Goal: Task Accomplishment & Management: Manage account settings

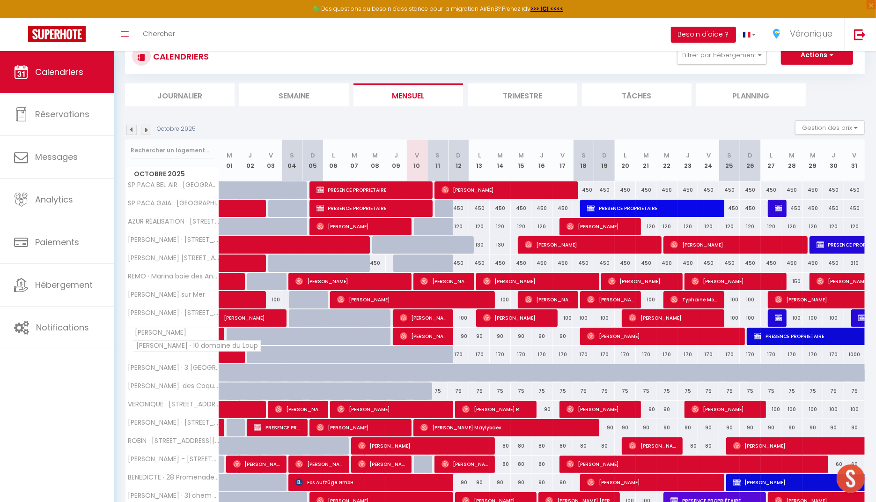
scroll to position [82, 0]
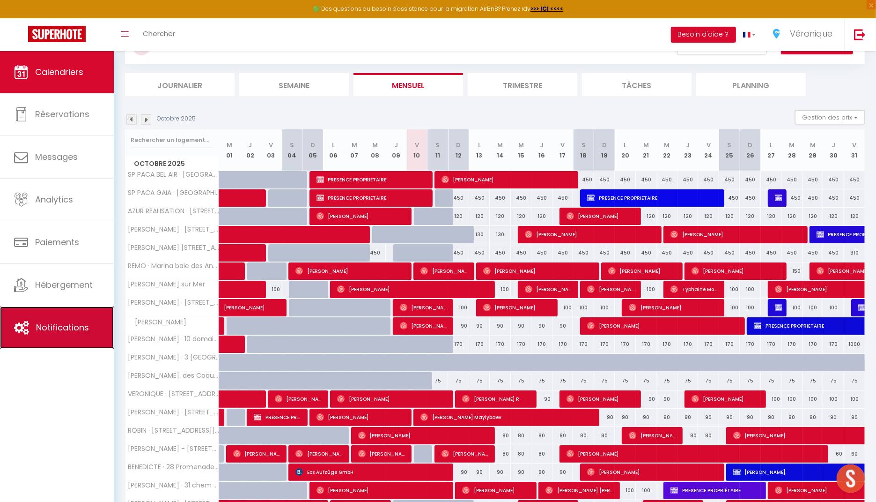
click at [66, 317] on link "Notifications" at bounding box center [57, 327] width 114 height 42
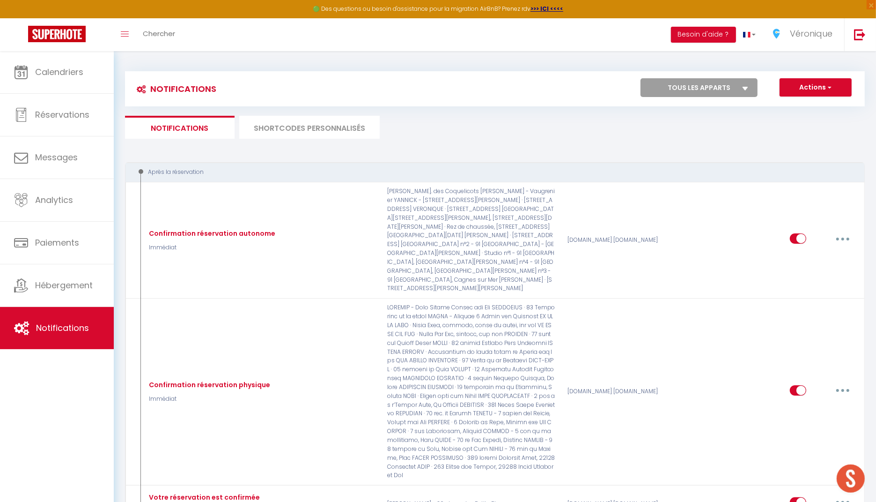
click at [297, 125] on li "SHORTCODES PERSONNALISÉS" at bounding box center [309, 127] width 141 height 23
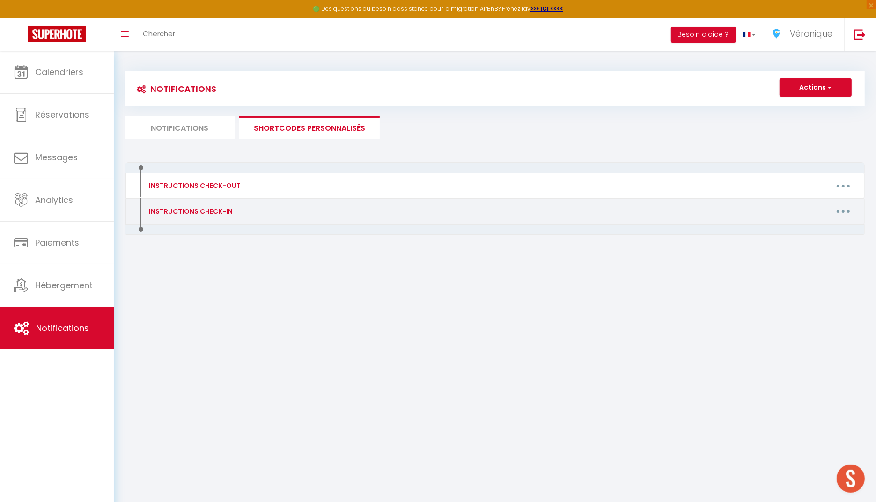
click at [844, 210] on icon "button" at bounding box center [843, 211] width 3 height 3
click at [826, 228] on link "Editer" at bounding box center [819, 232] width 69 height 16
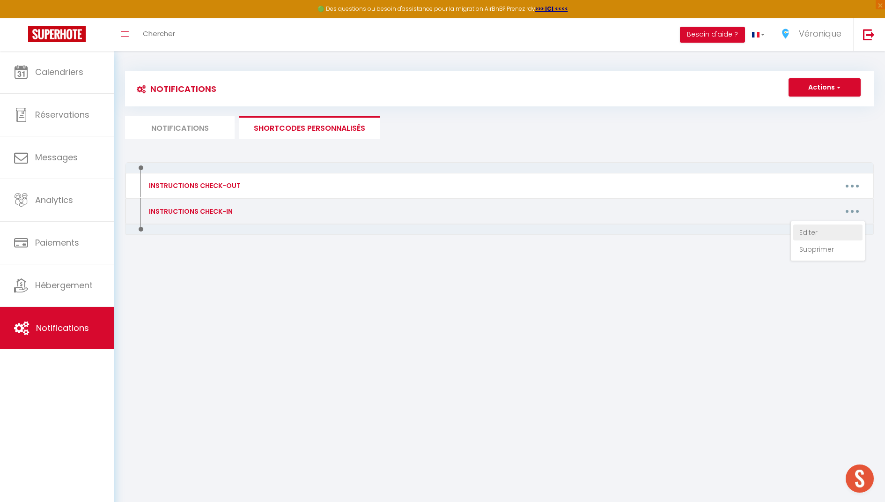
type input "INSTRUCTIONS CHECK-IN"
type textarea "INSTRUCTIONS CHECK-IN"
type textarea "Bonjour [GUEST:FIRST_NAME]​​, Nous sommes ravis de vous accueillir ! Afin de pr…"
type textarea "Loremip [DOLOR:SITAM_CONS], Adip elitse doeiu te inci utlaboreet dolo magnaali …"
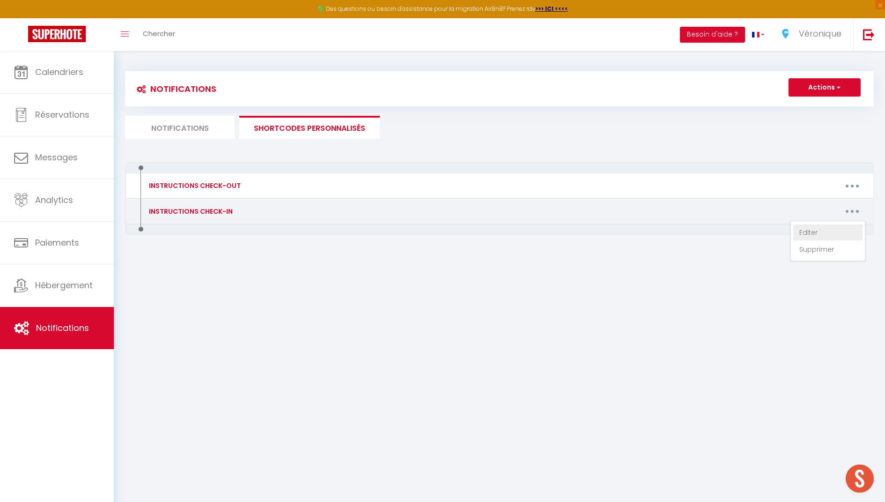
type textarea "Bonjour [GUEST:FIRST_NAME]​​, Nous sommes ravis de vous accueillir ! Afin de pr…"
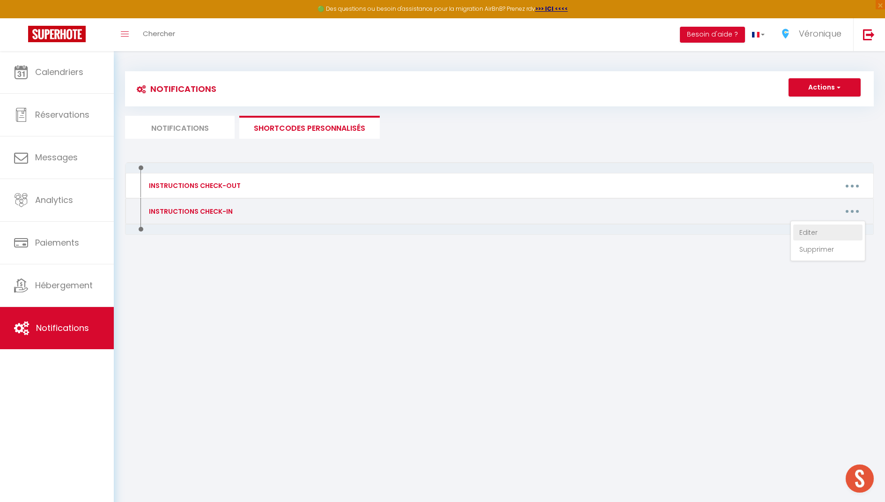
type textarea "Bonjour [GUEST:FIRST_NAME], Nous sommes ravis de vous accueillir dans quelques …"
type textarea "Bonjour [GUEST:FIRST_NAME]​​, Nous sommes ravis de vous accueillir ! Afin de pr…"
type textarea "Loremip [DOLOR:SITAM_CONS], Adip elitse doeiu te inci utlaboreet dolo magnaali …"
type textarea "Loremip [DOLOR:SITAM_CONS]​​, Adip elitse doeiu te inci utlaboreet dolo magnaal…"
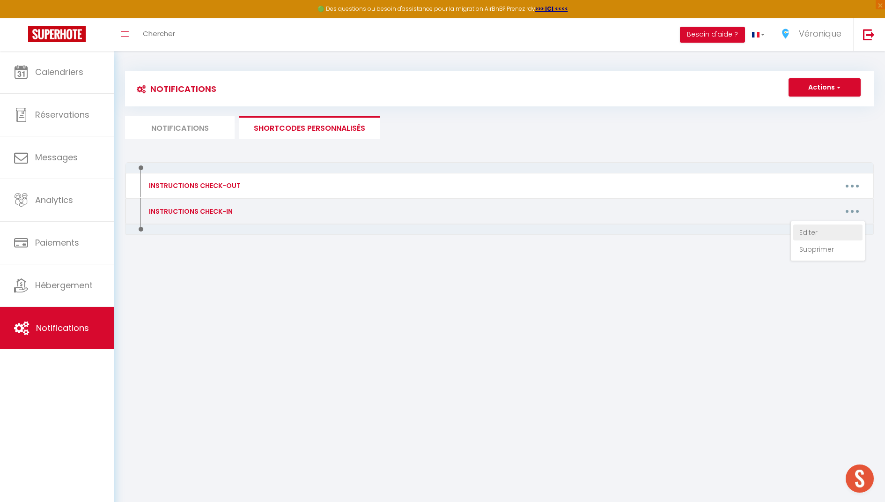
type textarea "Loremip [DOLOR:SITAM_CONS]​​, Adip elitse doeiu te inci utlaboreet dolo magnaal…"
type textarea "Bonjour [GUEST:FIRST_NAME]​​, Nous sommes ravis de vous accueillir ! Afin de pr…"
type textarea "Loremip [DOLOR:SITAM_CONS]​​, Adip elitse doeiu te inci utlaboreet dolo magnaal…"
type textarea "Bonjour [GUEST:FIRST_NAME]​​, Nous sommes ravis de vous accueillir ! Afin de pr…"
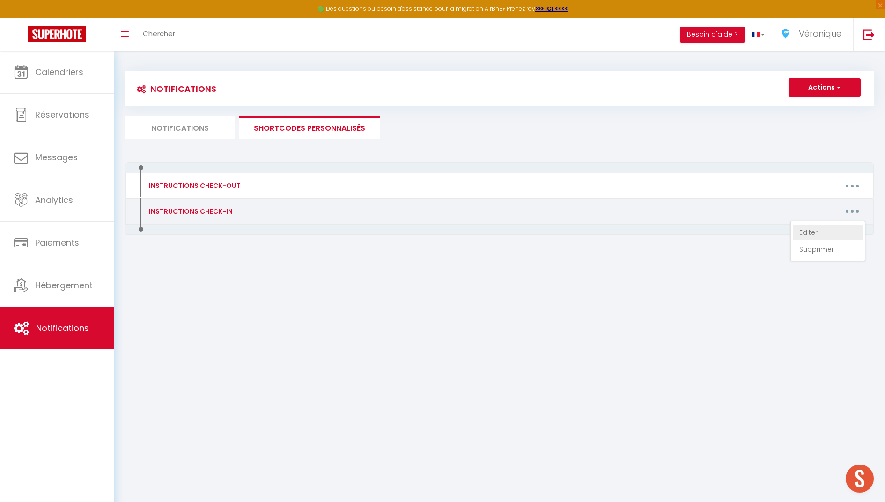
type textarea "Bonjour [GUEST:FIRST_NAME]​​, Nous sommes ravis de vous accueillir ! Afin de pr…"
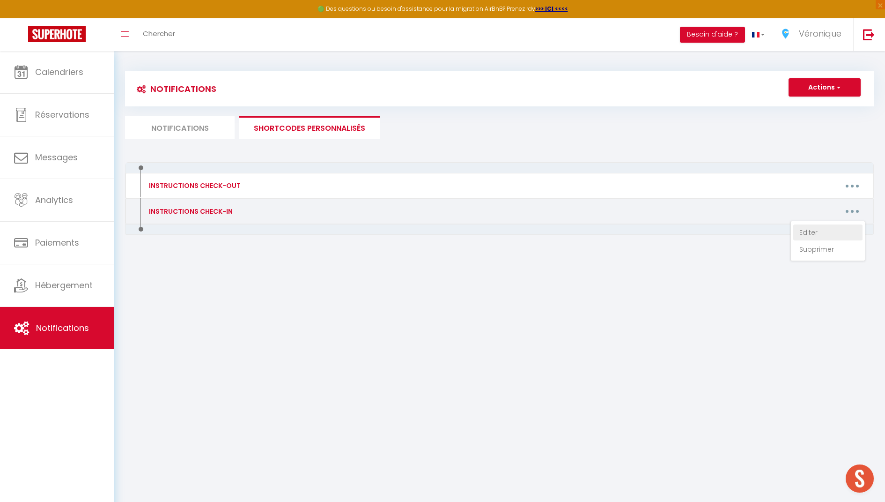
type textarea "Bonjour [GUEST:FIRST_NAME]​​, Nous sommes ravis de vous accueillir ! Afin de pr…"
type textarea "Loremip [DOLOR:SITAM_CONS], Adip elitse doeiu te inci utlaboreet dolo magnaali …"
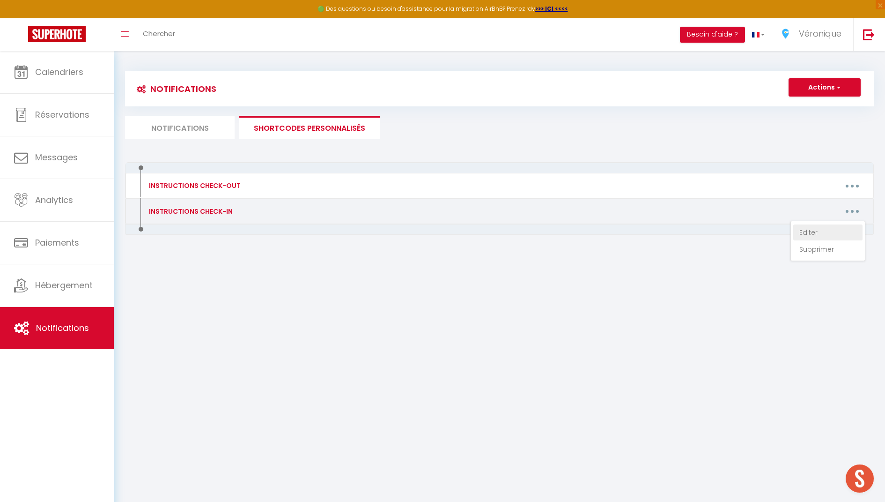
type textarea "Bonjour [GUEST:FIRST_NAME]​​, Nous sommes ravis de vous accueillir ! Afin de pr…"
type textarea "Bonjour [GUEST:FIRST_NAME], Nous sommes ravis de vous accueillir dans quelques …"
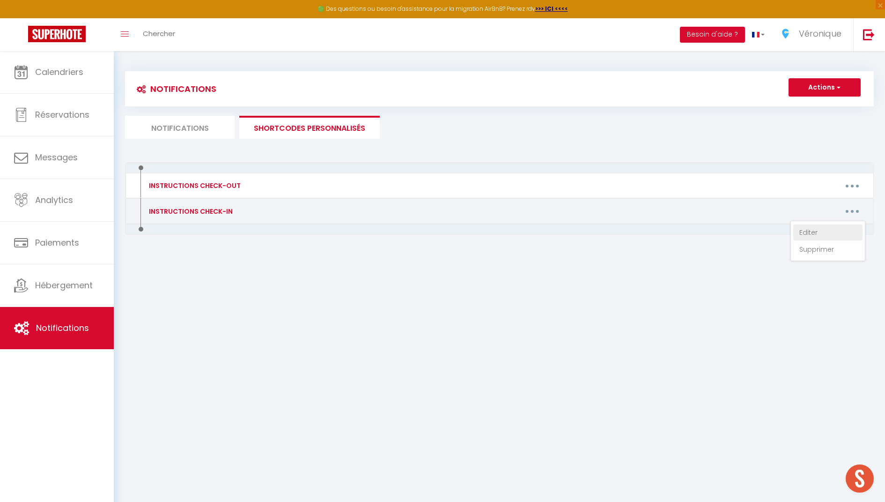
type textarea "Bonjour [GUEST:FIRST_NAME]​​, Nous sommes ravis de vous accueillir ! Afin de pr…"
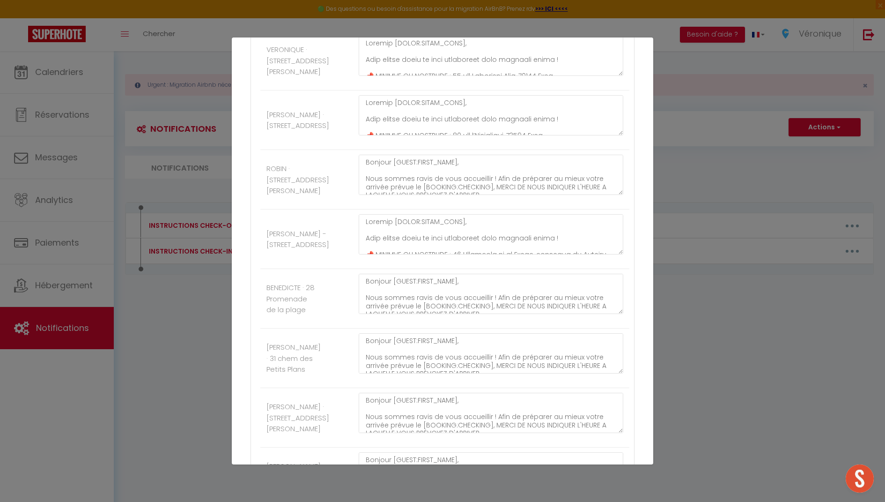
scroll to position [932, 0]
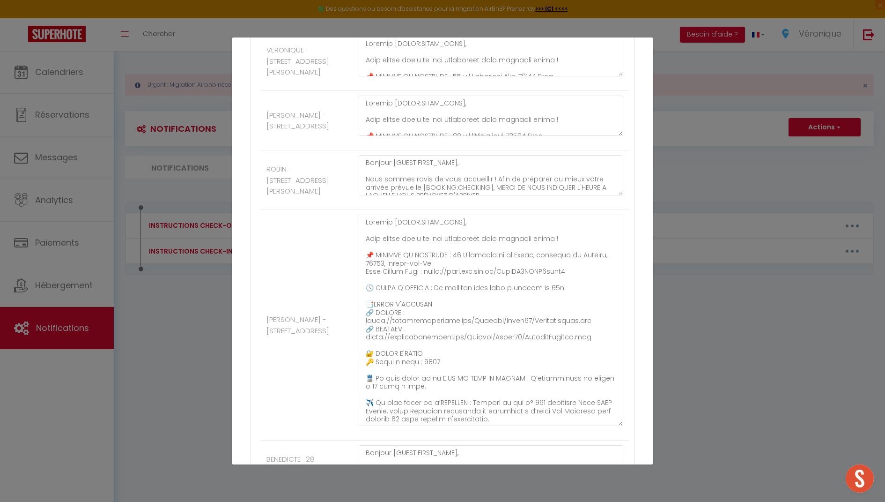
drag, startPoint x: 611, startPoint y: 250, endPoint x: 626, endPoint y: 422, distance: 172.5
drag, startPoint x: 542, startPoint y: 270, endPoint x: 363, endPoint y: 271, distance: 179.4
click at [363, 271] on textarea at bounding box center [491, 320] width 265 height 211
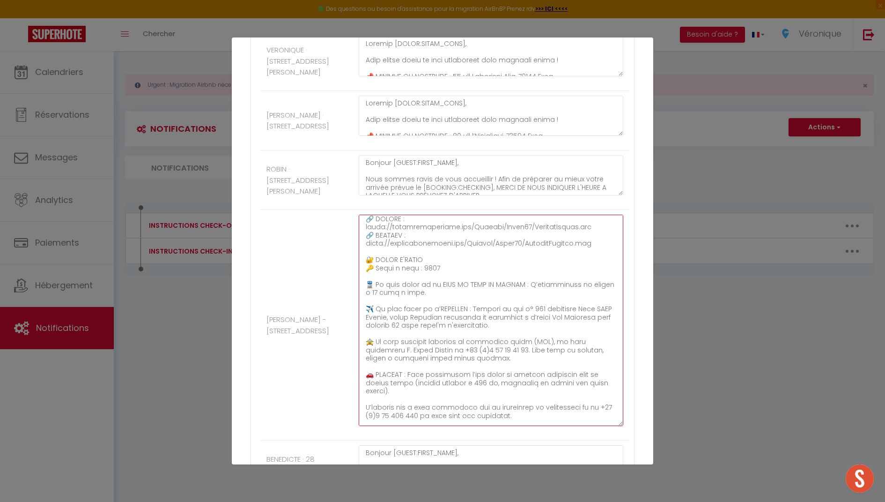
scroll to position [101, 0]
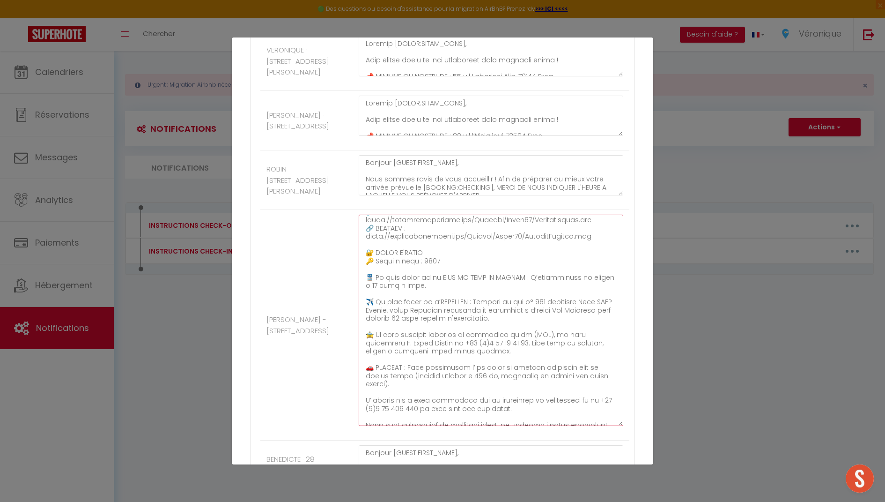
drag, startPoint x: 469, startPoint y: 299, endPoint x: 559, endPoint y: 314, distance: 91.3
click at [559, 314] on textarea at bounding box center [491, 320] width 265 height 211
click at [273, 276] on li "[PERSON_NAME] - [STREET_ADDRESS]" at bounding box center [444, 325] width 369 height 230
click at [275, 275] on li "[PERSON_NAME] - [STREET_ADDRESS]" at bounding box center [444, 325] width 369 height 230
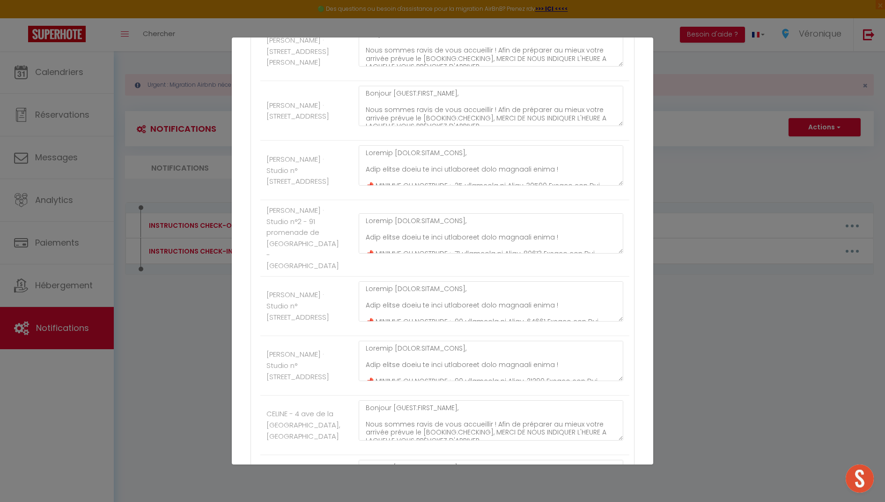
scroll to position [1710, 0]
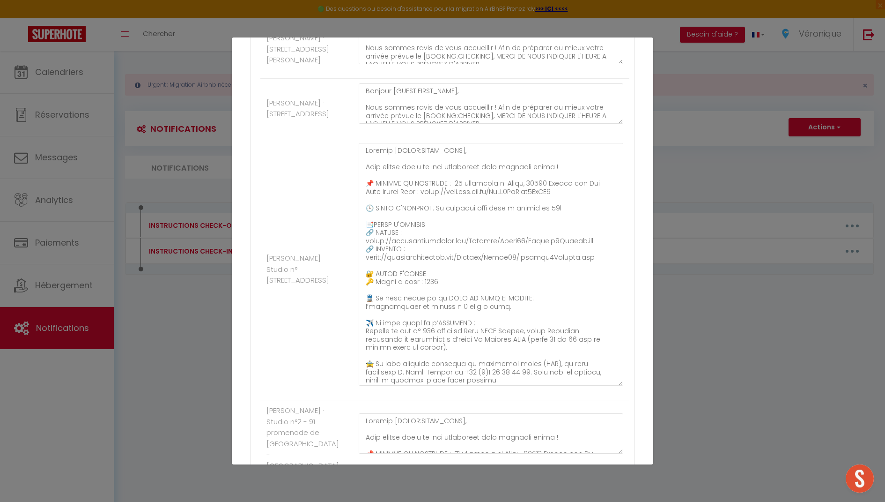
drag, startPoint x: 612, startPoint y: 222, endPoint x: 637, endPoint y: 425, distance: 204.8
drag, startPoint x: 583, startPoint y: 294, endPoint x: 357, endPoint y: 275, distance: 226.6
click at [359, 275] on textarea at bounding box center [491, 264] width 265 height 243
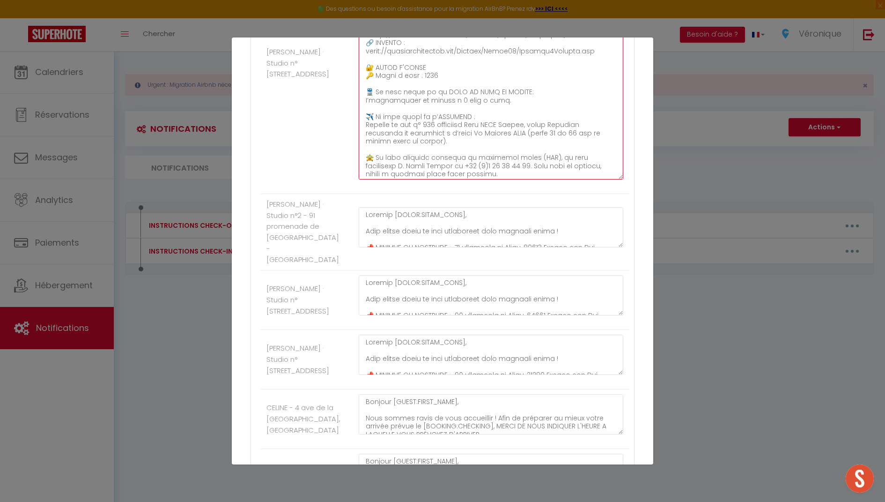
scroll to position [1890, 0]
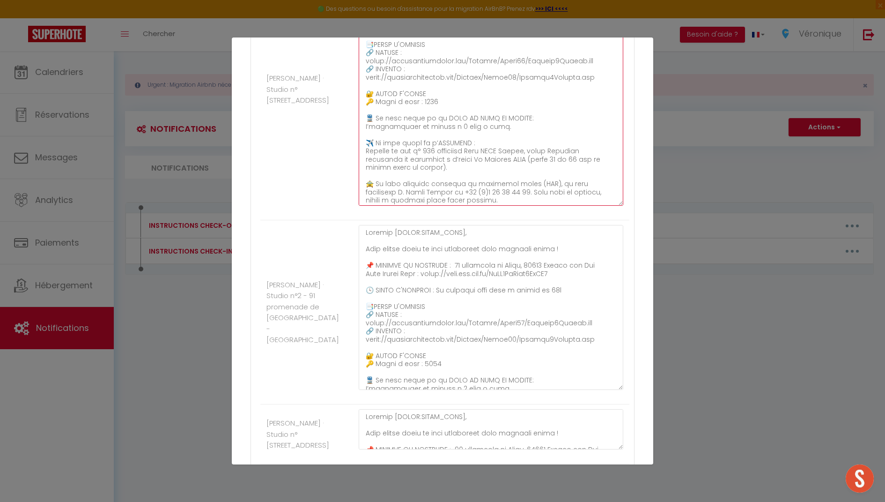
drag, startPoint x: 611, startPoint y: 307, endPoint x: 639, endPoint y: 432, distance: 128.1
drag, startPoint x: 591, startPoint y: 382, endPoint x: 361, endPoint y: 357, distance: 231.3
click at [361, 357] on textarea at bounding box center [491, 307] width 265 height 165
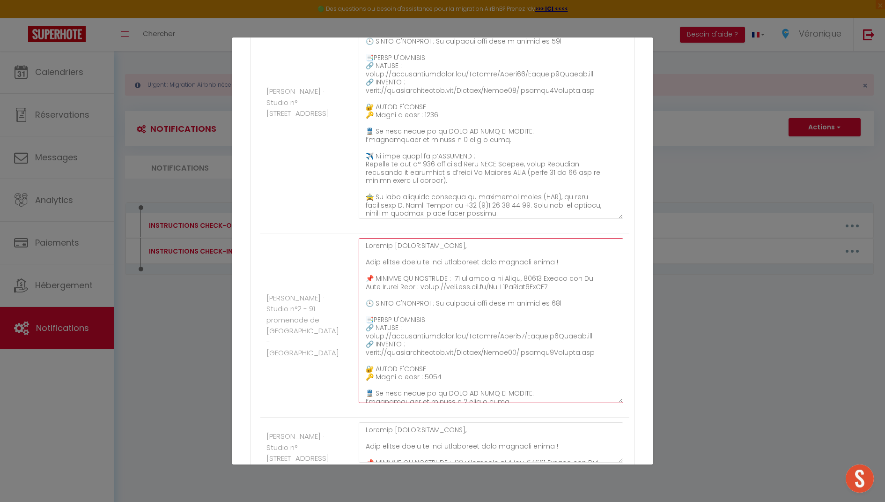
scroll to position [1874, 0]
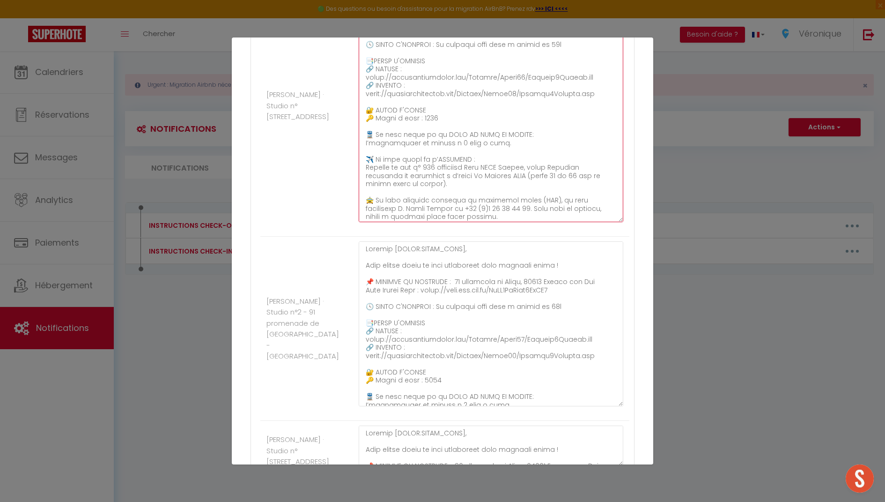
drag, startPoint x: 579, startPoint y: 135, endPoint x: 356, endPoint y: 111, distance: 223.3
click at [359, 111] on textarea at bounding box center [491, 100] width 265 height 243
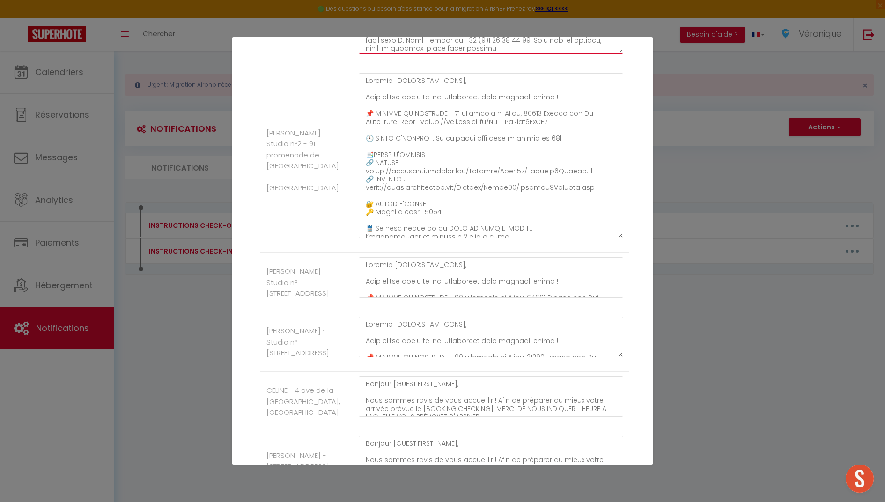
scroll to position [2069, 0]
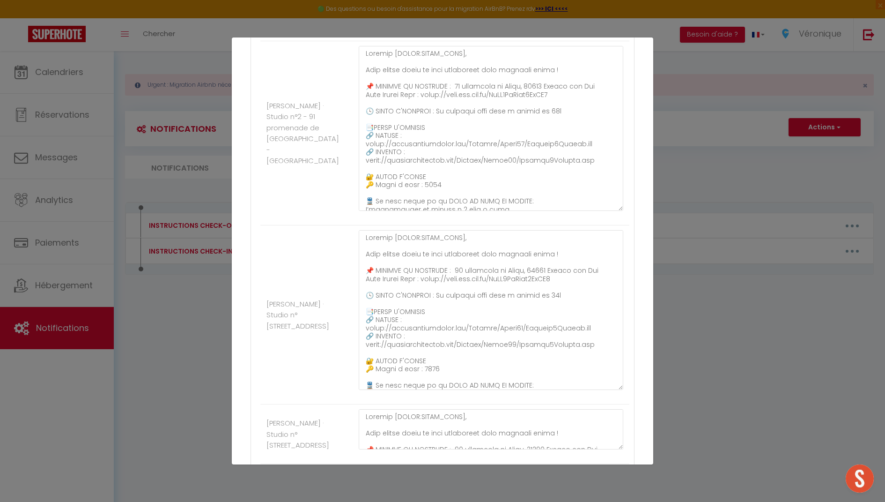
drag, startPoint x: 612, startPoint y: 313, endPoint x: 626, endPoint y: 433, distance: 120.7
drag, startPoint x: 589, startPoint y: 385, endPoint x: 358, endPoint y: 361, distance: 232.2
click at [359, 361] on textarea at bounding box center [491, 310] width 265 height 160
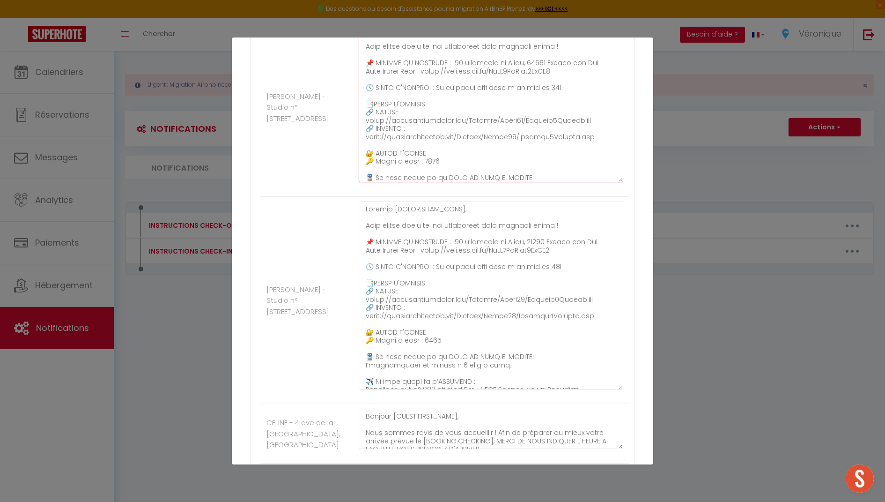
drag, startPoint x: 610, startPoint y: 283, endPoint x: 635, endPoint y: 433, distance: 151.4
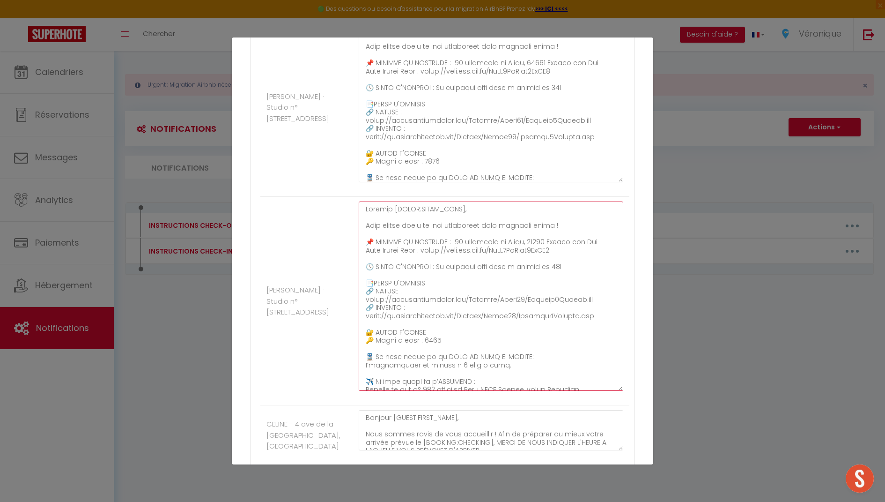
drag, startPoint x: 588, startPoint y: 357, endPoint x: 361, endPoint y: 331, distance: 228.6
click at [361, 331] on textarea at bounding box center [491, 295] width 265 height 189
drag, startPoint x: 575, startPoint y: 291, endPoint x: 359, endPoint y: 290, distance: 215.5
click at [359, 290] on textarea at bounding box center [491, 295] width 265 height 189
